Goal: Find specific page/section: Find specific page/section

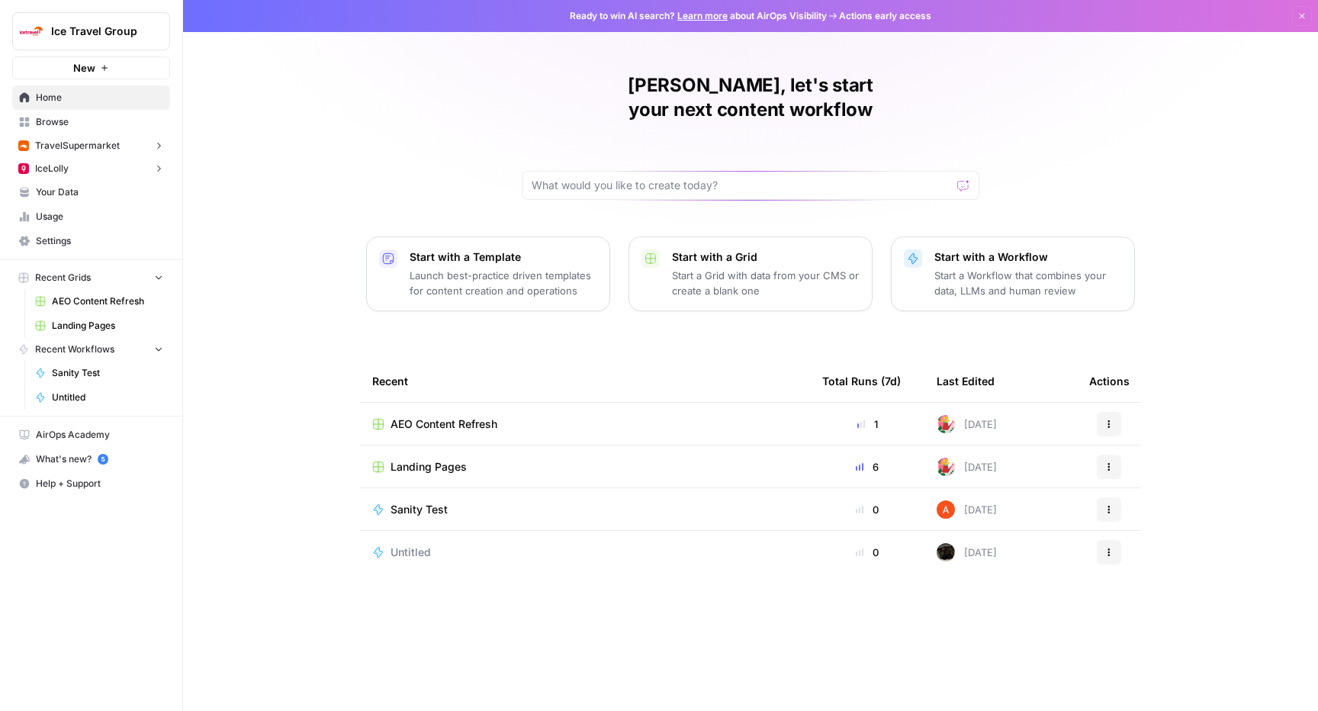
click at [442, 416] on span "AEO Content Refresh" at bounding box center [443, 423] width 107 height 15
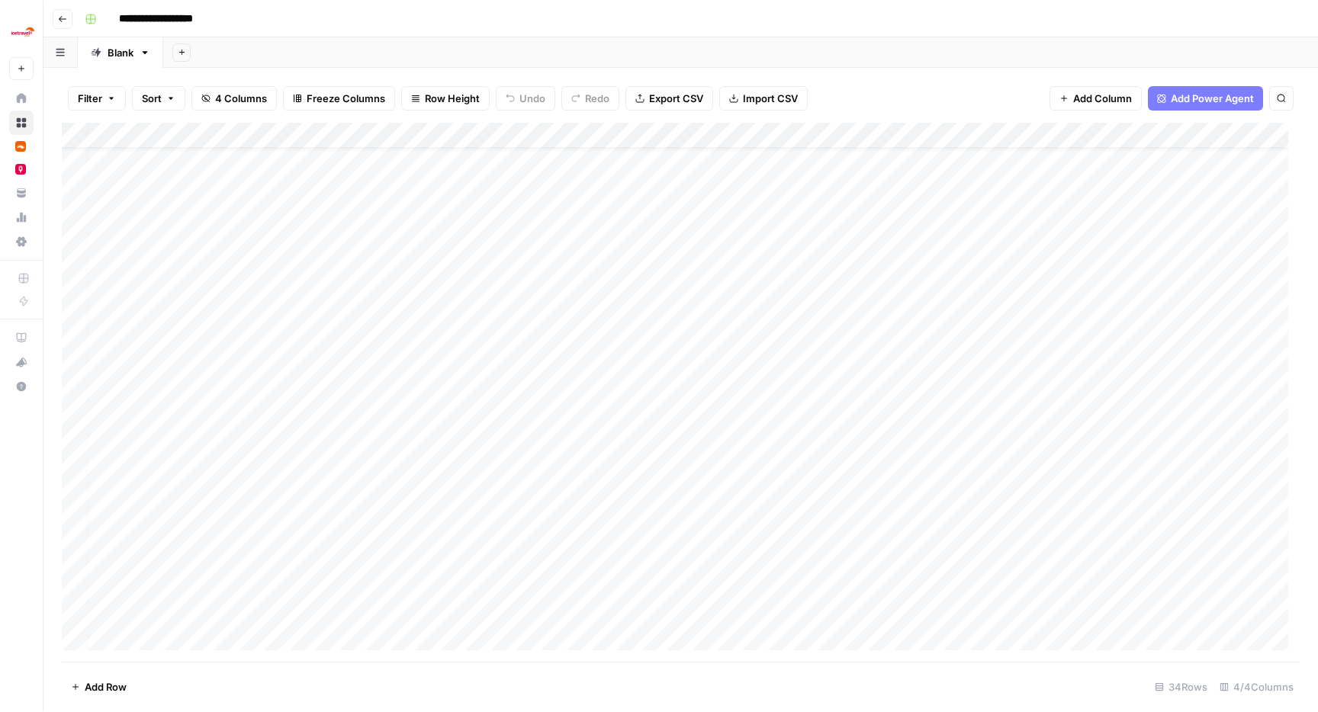
scroll to position [0, 8]
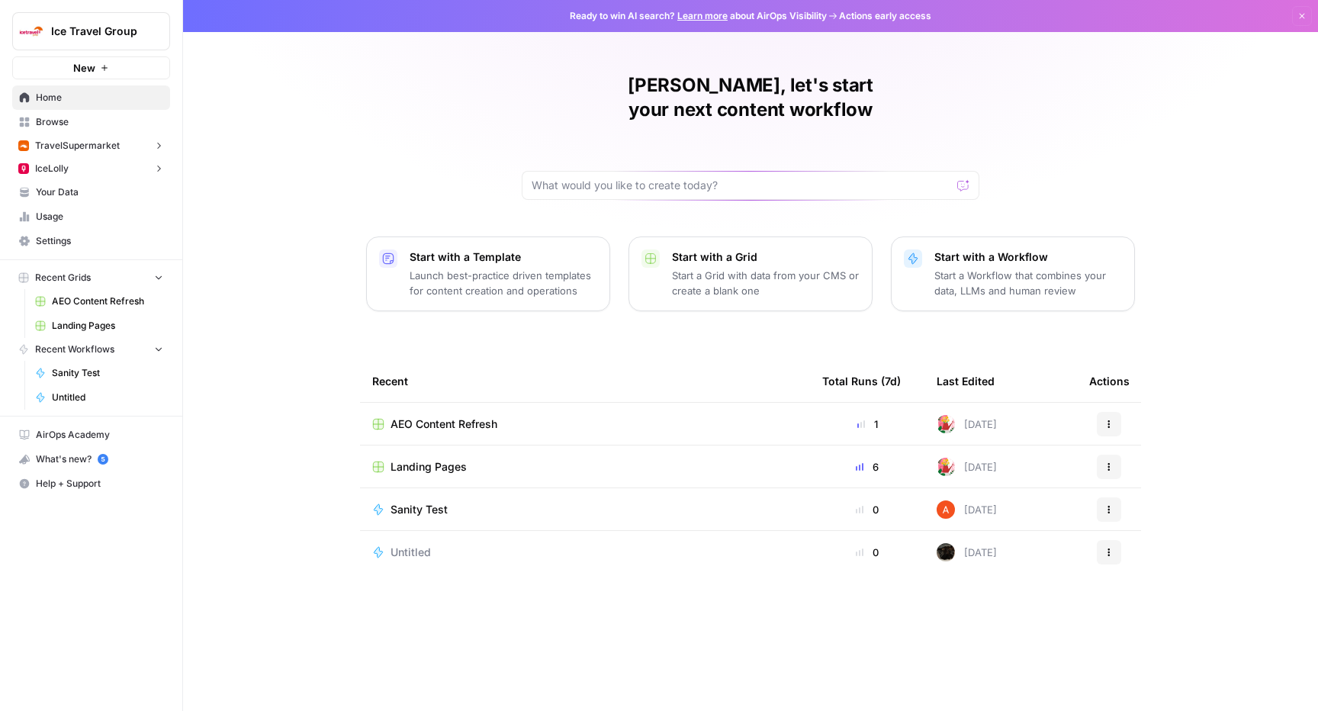
click at [406, 459] on span "Landing Pages" at bounding box center [428, 466] width 76 height 15
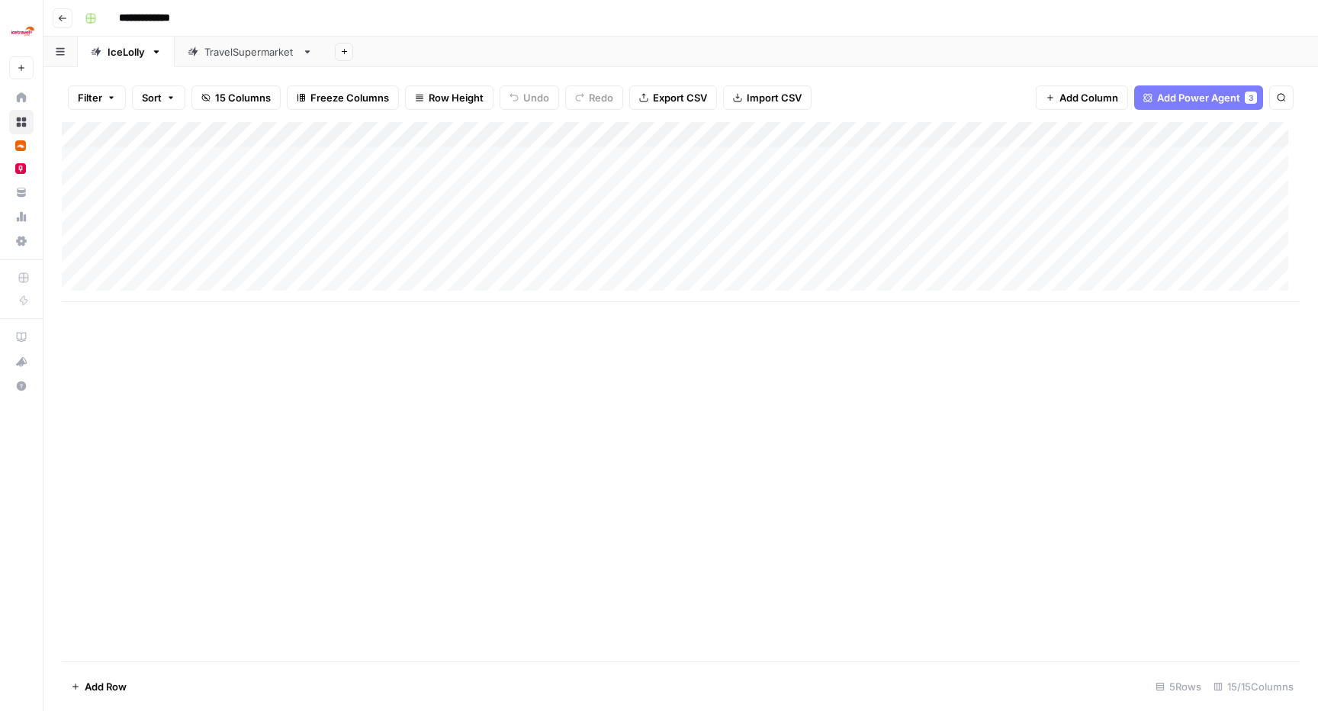
click at [230, 53] on div "TravelSupermarket" at bounding box center [250, 51] width 92 height 15
click at [105, 55] on div "IceLolly" at bounding box center [118, 51] width 54 height 15
